Goal: Task Accomplishment & Management: Manage account settings

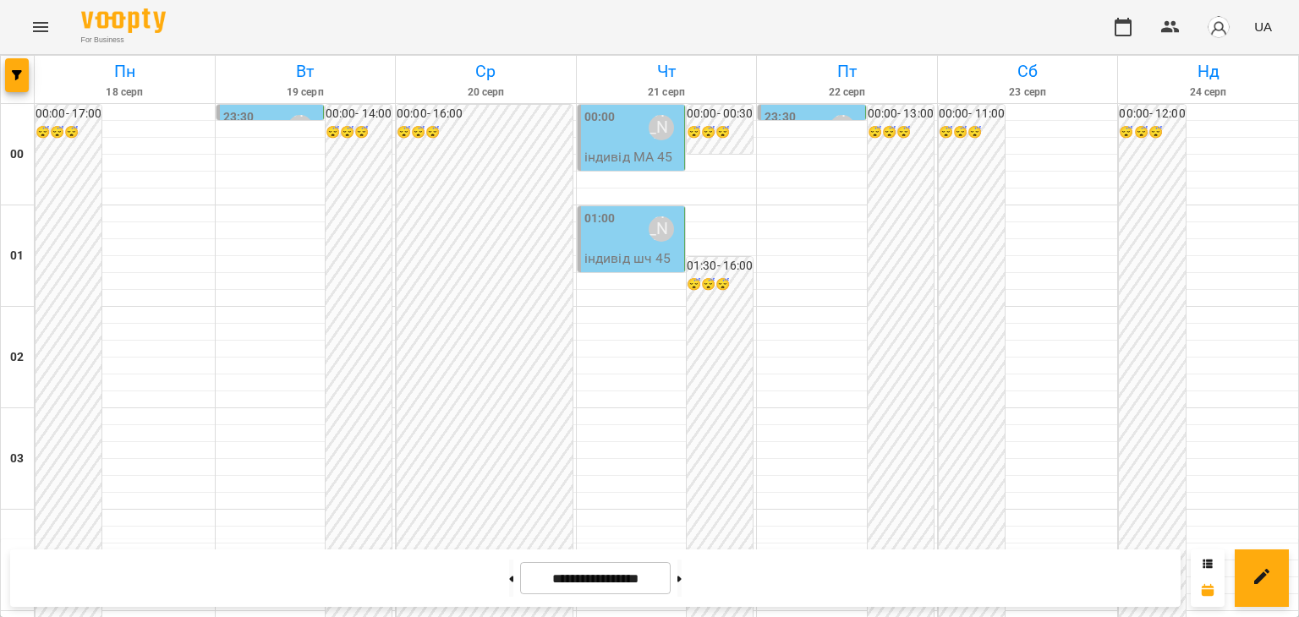
scroll to position [1522, 0]
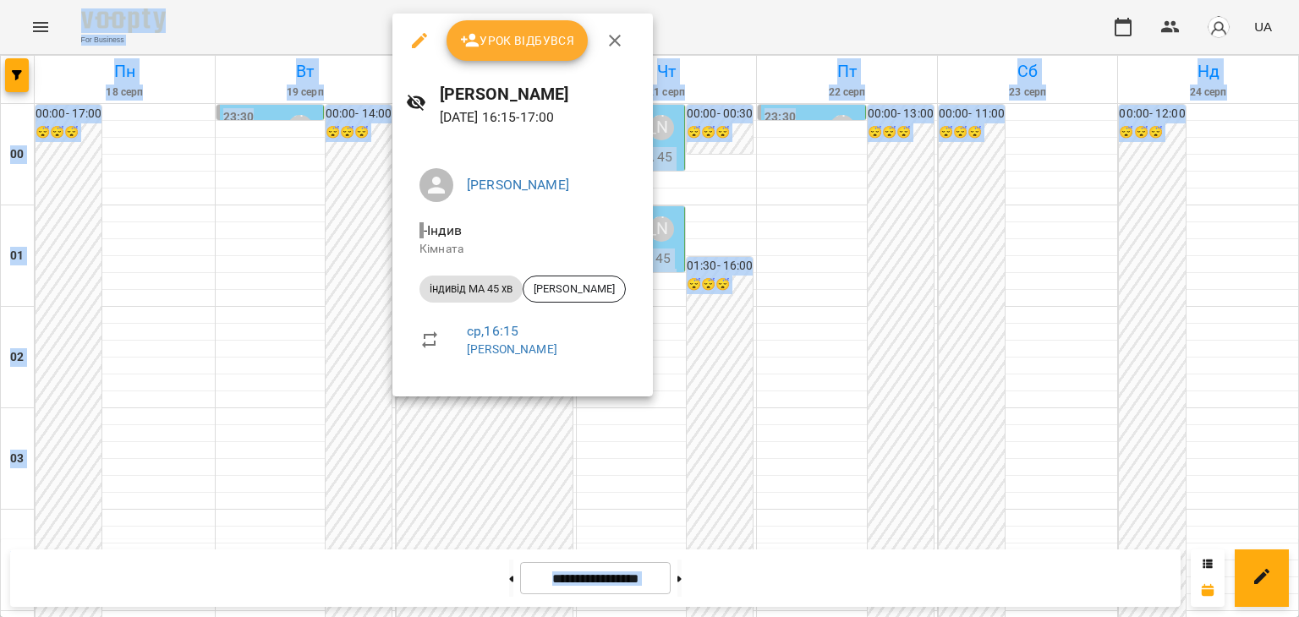
click at [554, 45] on span "Урок відбувся" at bounding box center [517, 40] width 115 height 20
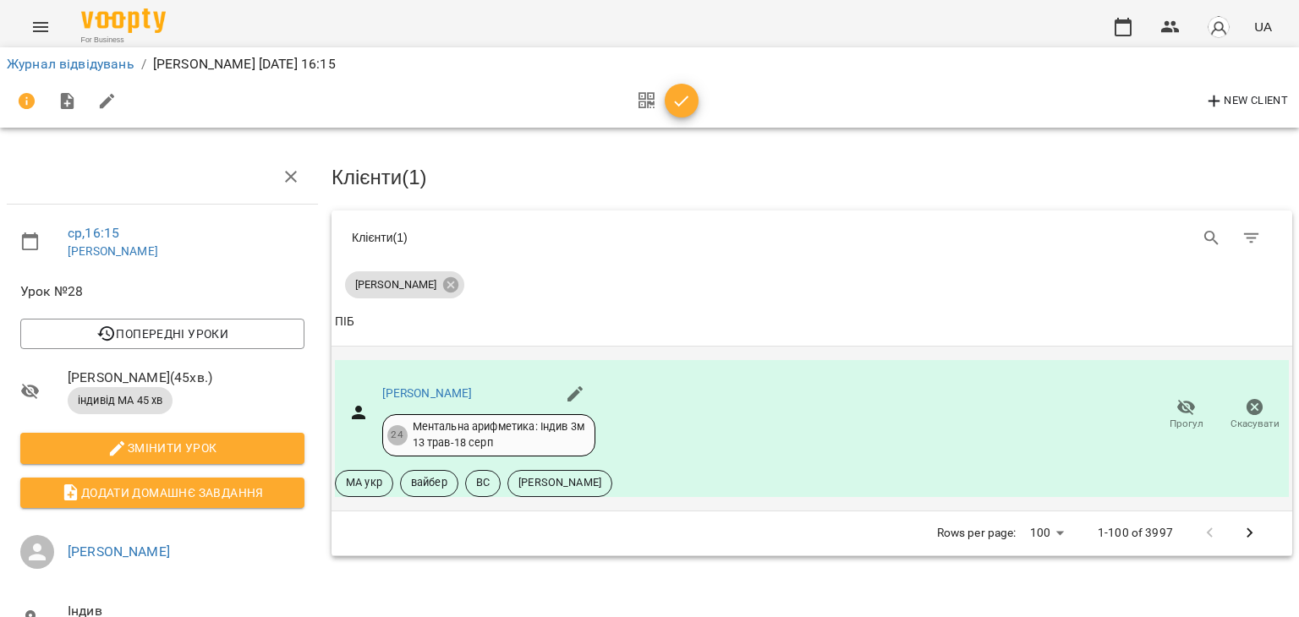
click at [1245, 403] on icon "button" at bounding box center [1255, 408] width 20 height 20
click at [1247, 399] on icon "button" at bounding box center [1255, 407] width 17 height 17
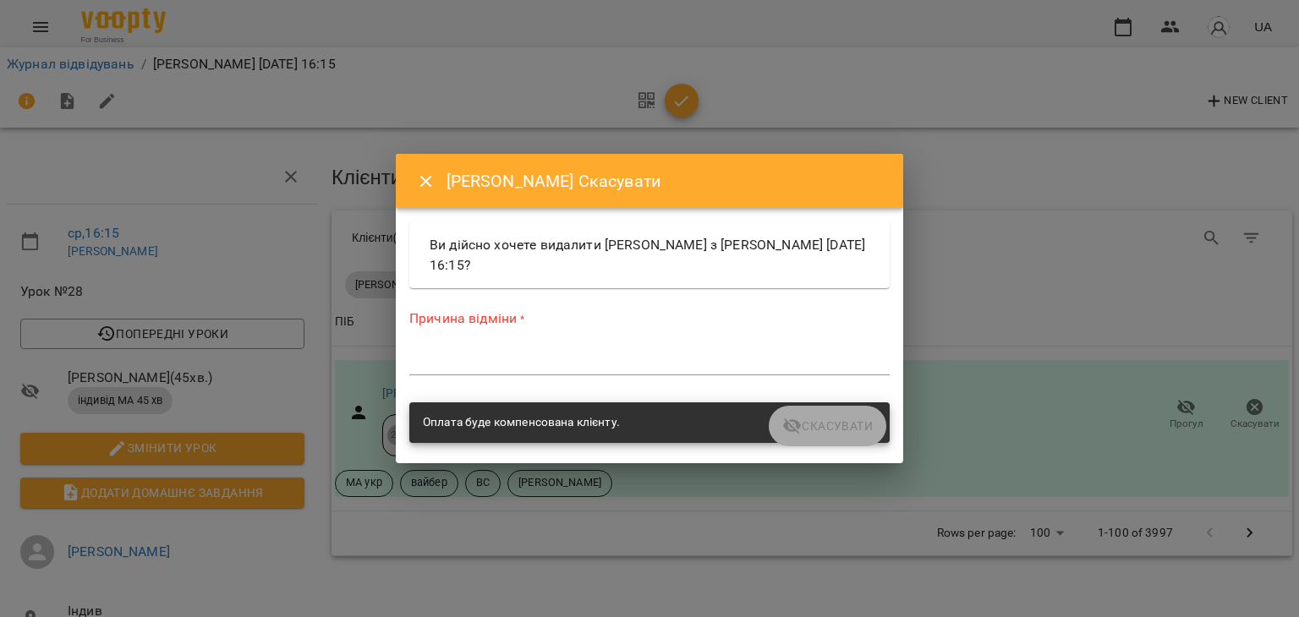
click at [518, 358] on textarea at bounding box center [649, 362] width 480 height 16
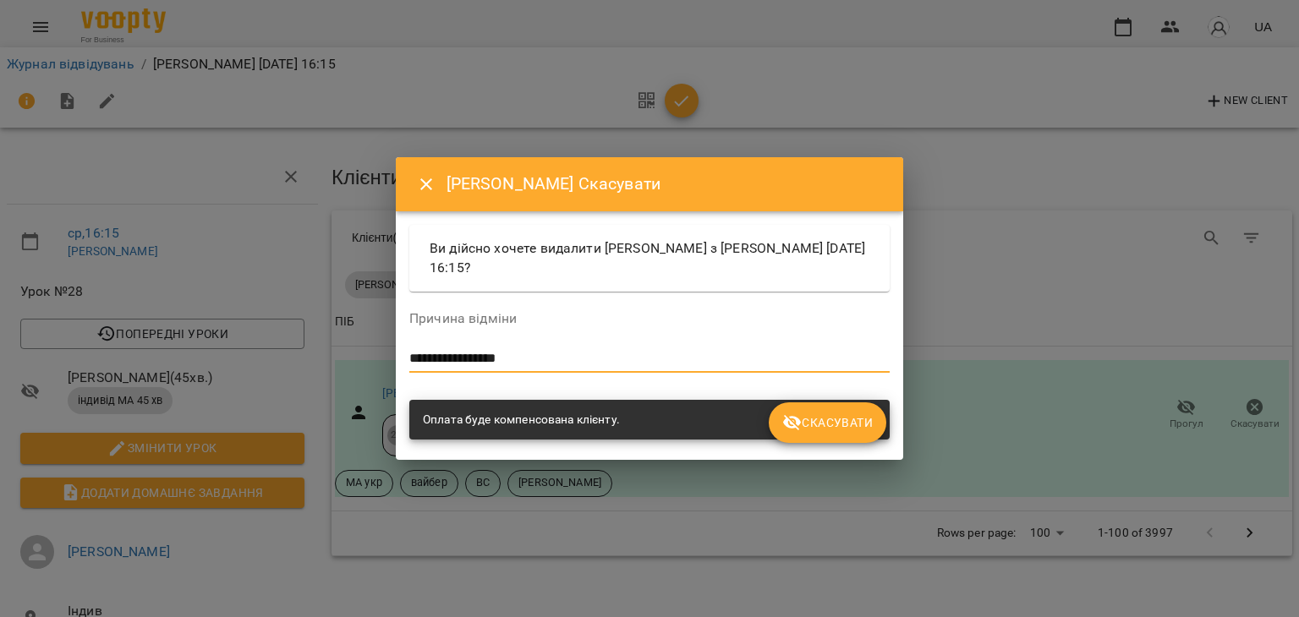
type textarea "**********"
click at [839, 432] on span "Скасувати" at bounding box center [827, 423] width 91 height 20
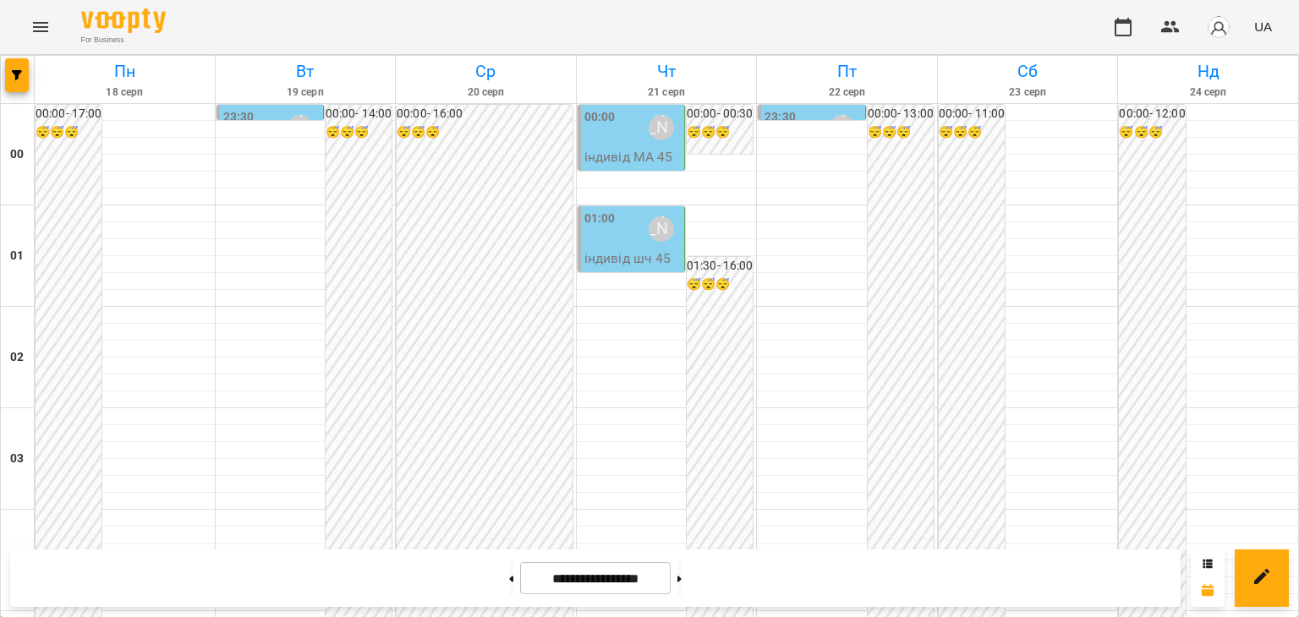
scroll to position [1438, 0]
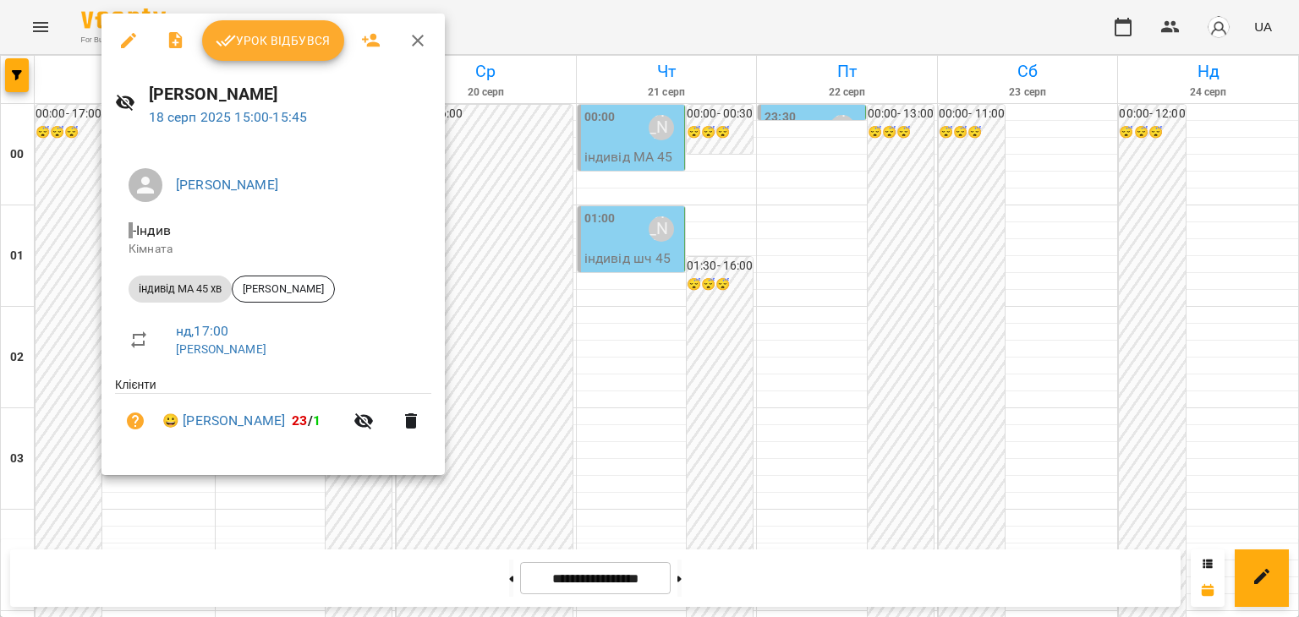
drag, startPoint x: 283, startPoint y: 43, endPoint x: 477, endPoint y: 51, distance: 193.8
click at [283, 43] on span "Урок відбувся" at bounding box center [273, 40] width 115 height 20
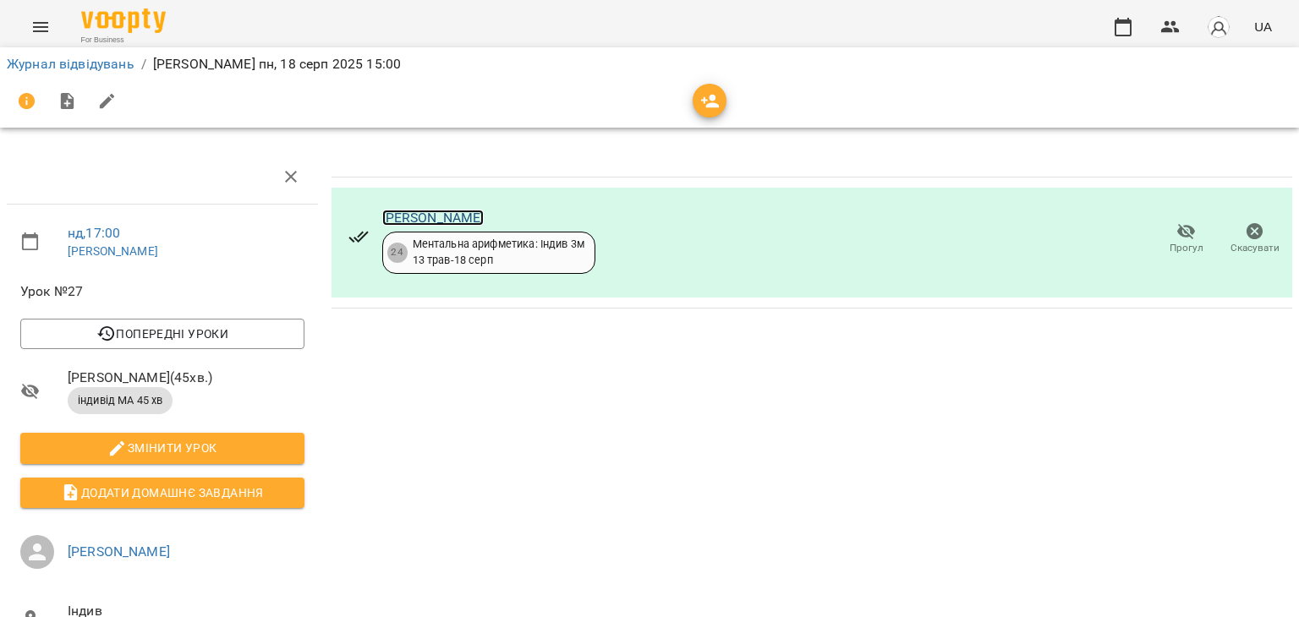
click at [447, 217] on link "[PERSON_NAME]" at bounding box center [433, 218] width 102 height 16
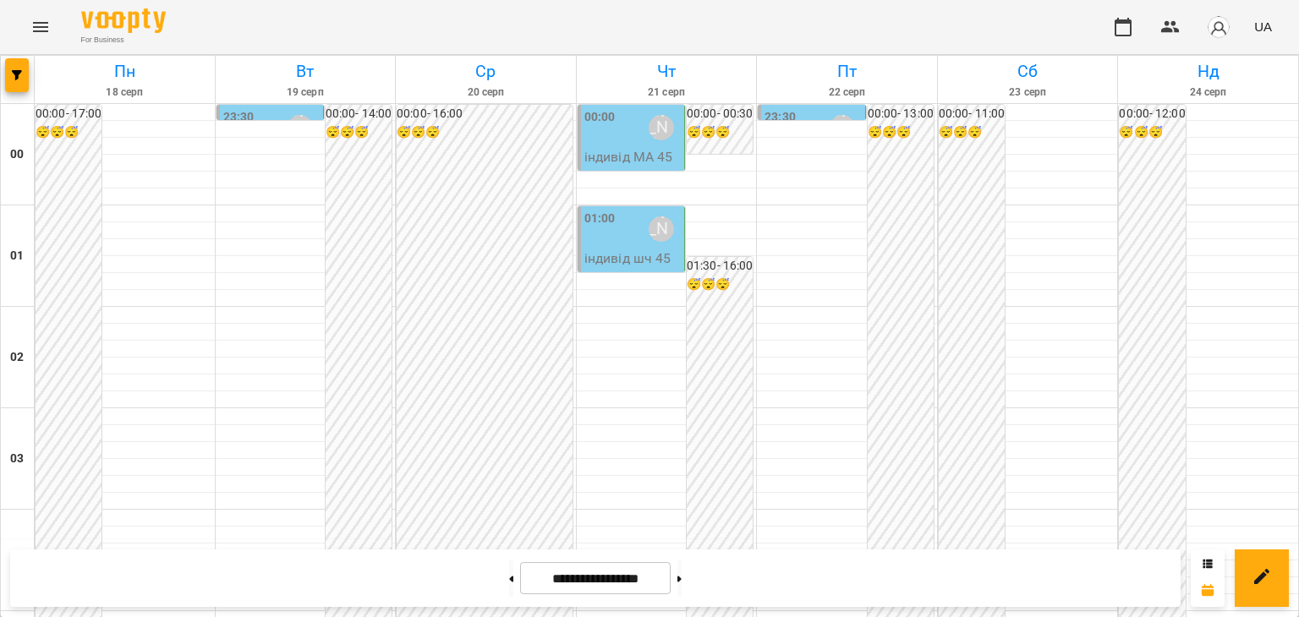
scroll to position [1015, 0]
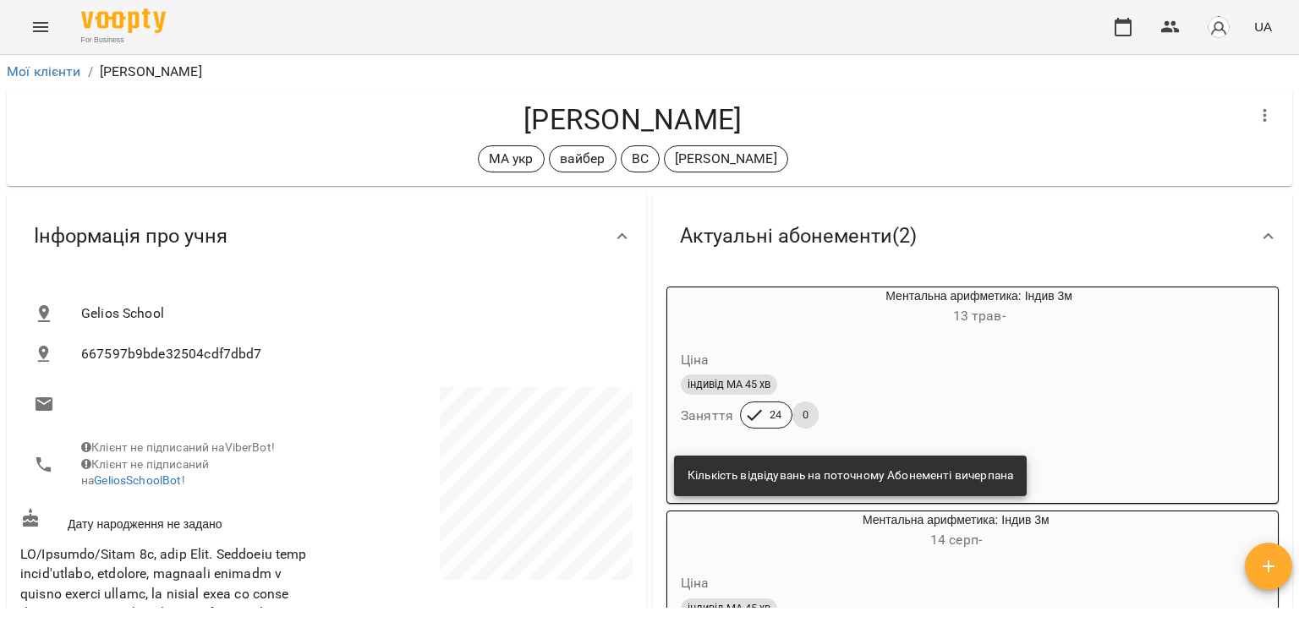
scroll to position [169, 0]
